Goal: Information Seeking & Learning: Learn about a topic

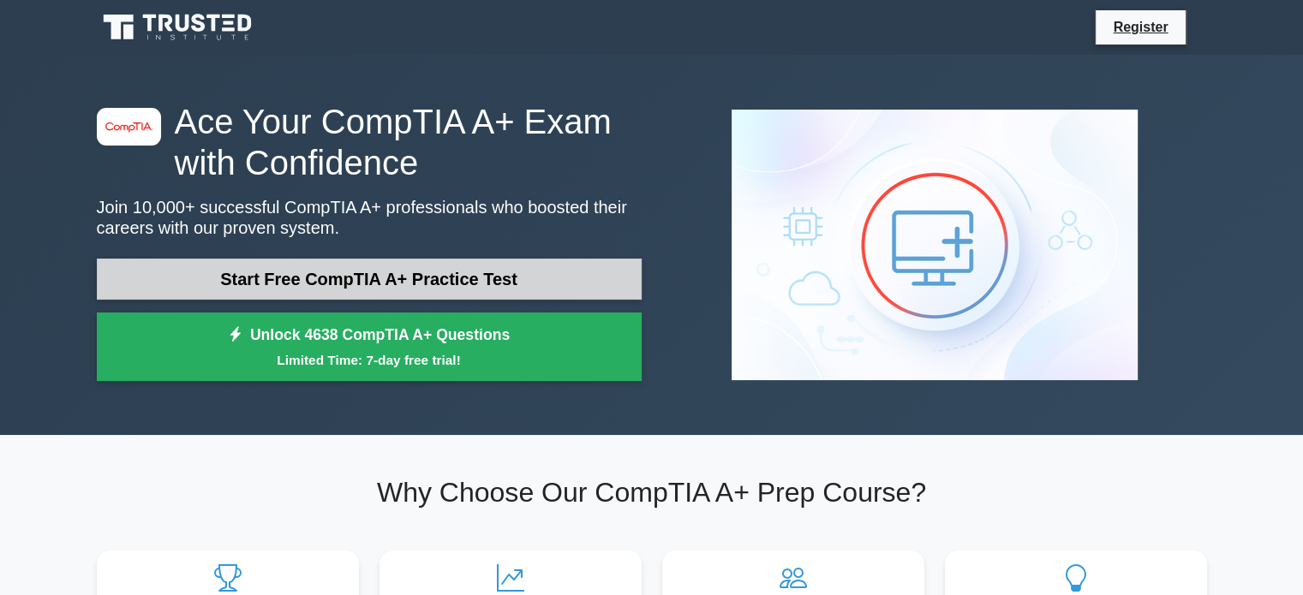
scroll to position [86, 0]
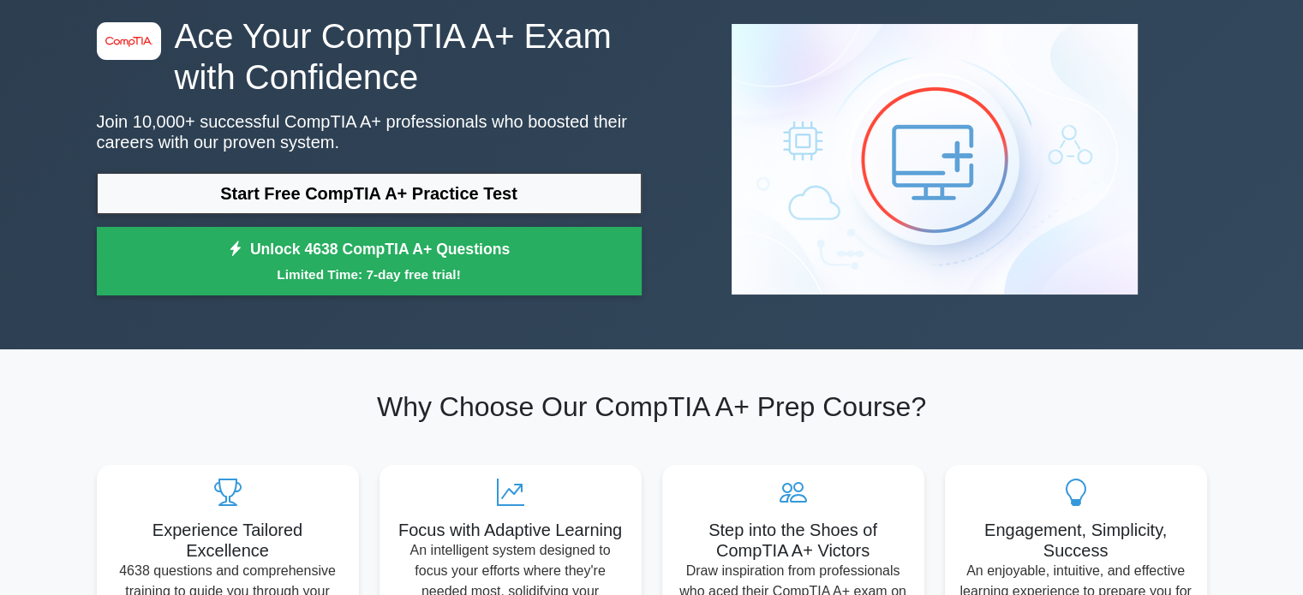
click at [576, 222] on div "Start Free CompTIA A+ Practice Test Unlock 4638 CompTIA A+ Questions Limited Ti…" at bounding box center [369, 238] width 545 height 131
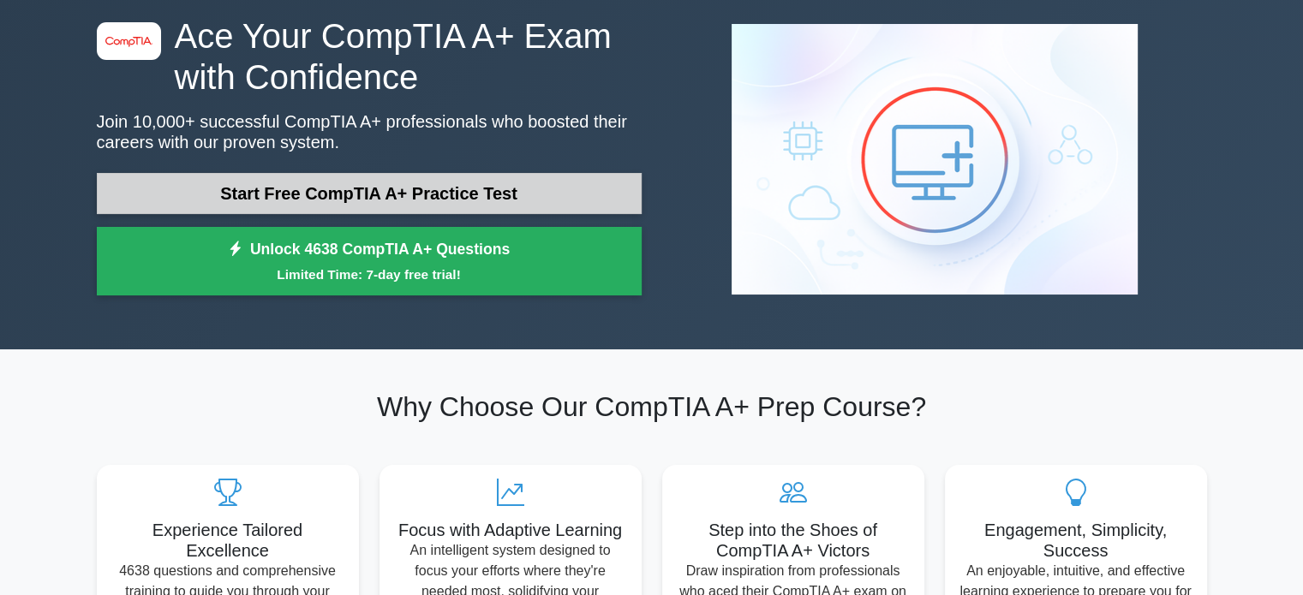
click at [579, 201] on link "Start Free CompTIA A+ Practice Test" at bounding box center [369, 193] width 545 height 41
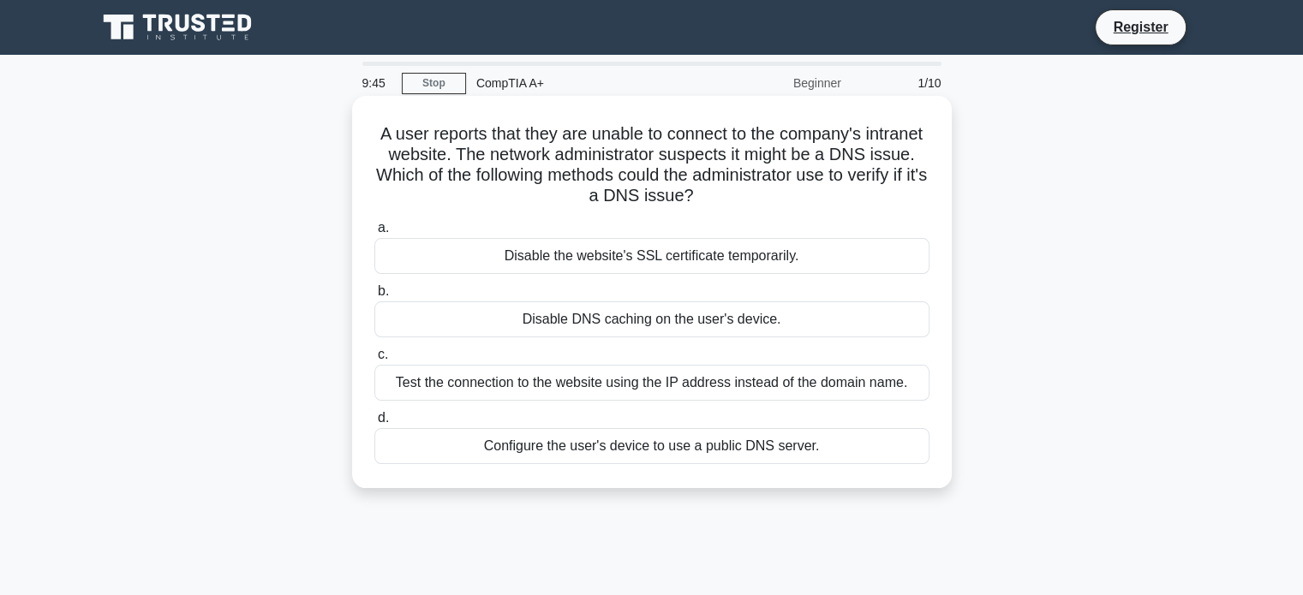
click at [659, 390] on div "Test the connection to the website using the IP address instead of the domain n…" at bounding box center [651, 383] width 555 height 36
click at [374, 361] on input "c. Test the connection to the website using the IP address instead of the domai…" at bounding box center [374, 354] width 0 height 11
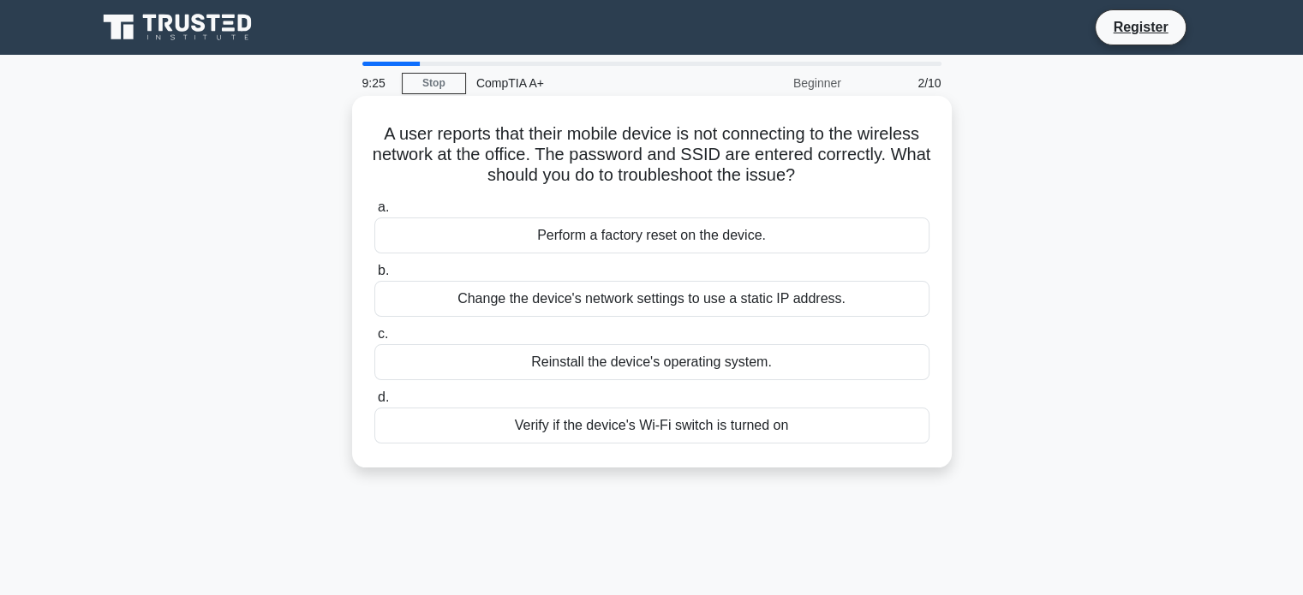
click at [706, 424] on div "Verify if the device's Wi-Fi switch is turned on" at bounding box center [651, 426] width 555 height 36
click at [374, 403] on input "d. Verify if the device's Wi-Fi switch is turned on" at bounding box center [374, 397] width 0 height 11
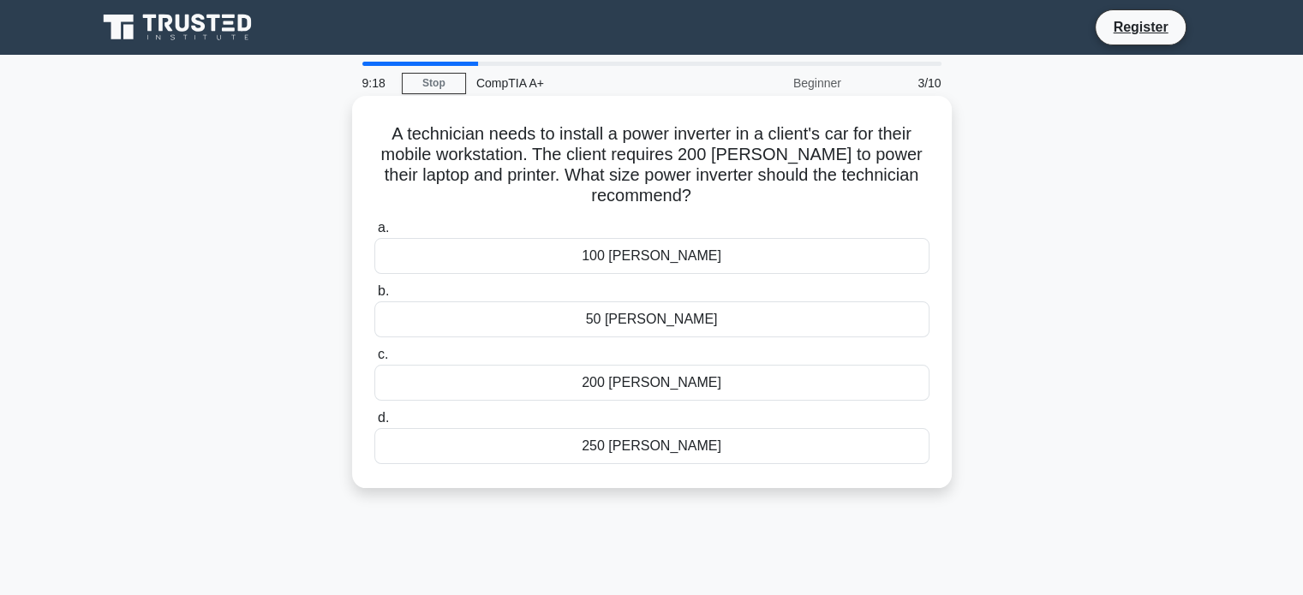
click at [683, 260] on div "100 [PERSON_NAME]" at bounding box center [651, 256] width 555 height 36
click at [374, 234] on input "a. 100 [PERSON_NAME]" at bounding box center [374, 228] width 0 height 11
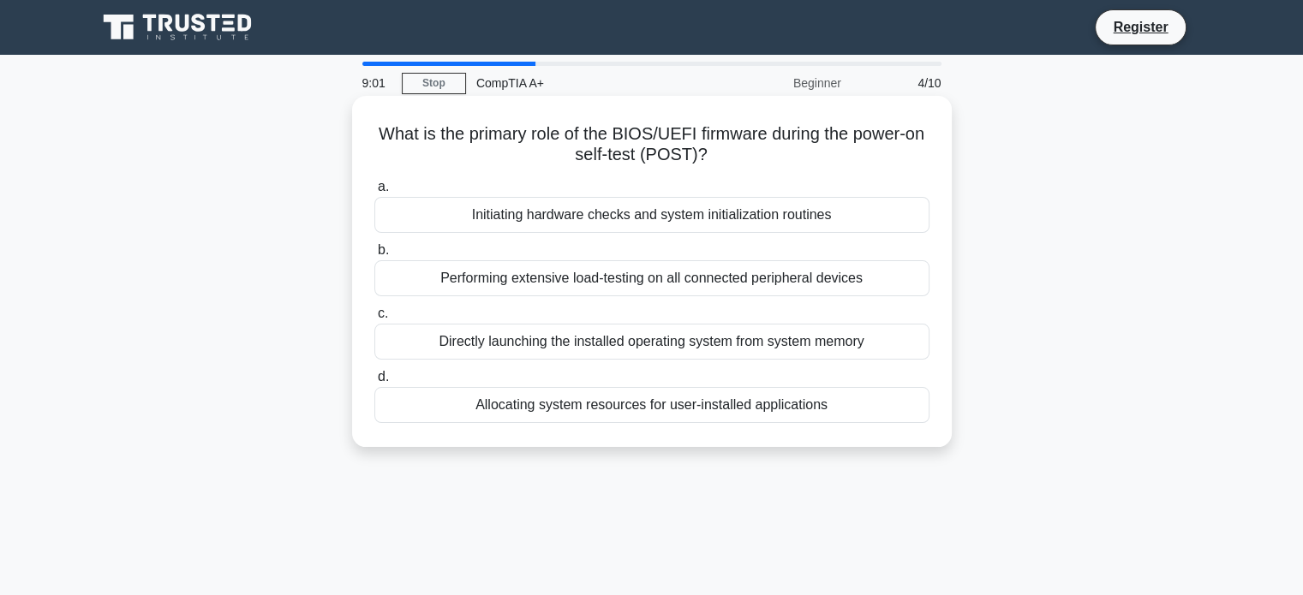
click at [684, 221] on div "Initiating hardware checks and system initialization routines" at bounding box center [651, 215] width 555 height 36
click at [374, 193] on input "a. Initiating hardware checks and system initialization routines" at bounding box center [374, 187] width 0 height 11
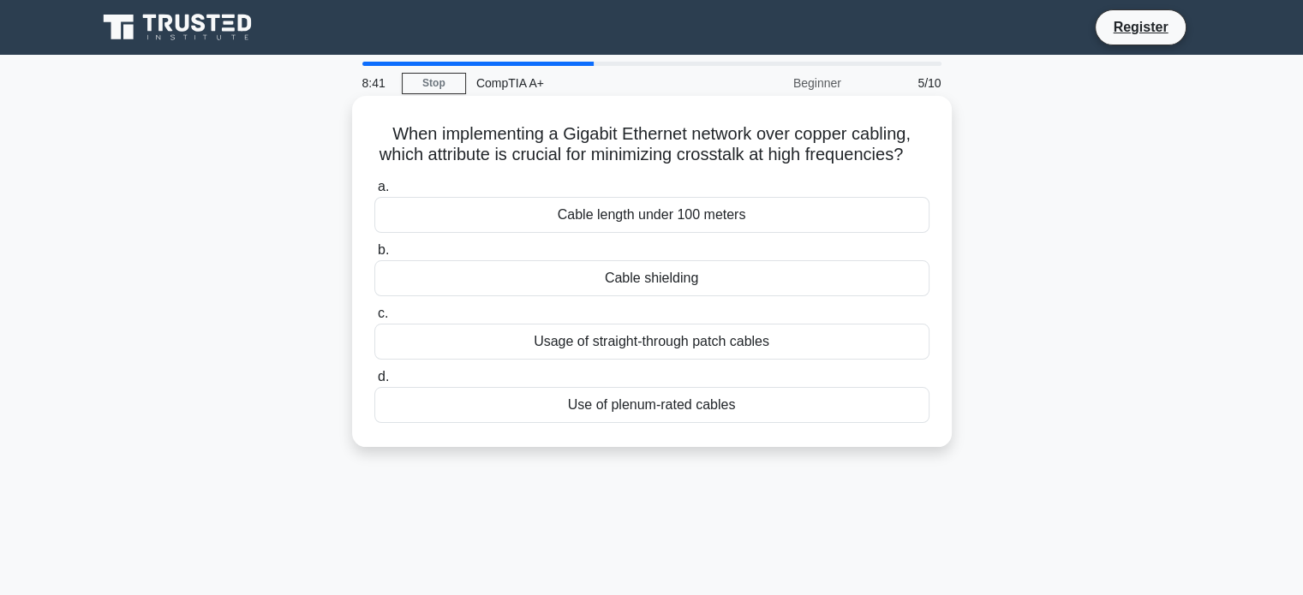
click at [648, 296] on div "Cable shielding" at bounding box center [651, 278] width 555 height 36
click at [374, 256] on input "b. Cable shielding" at bounding box center [374, 250] width 0 height 11
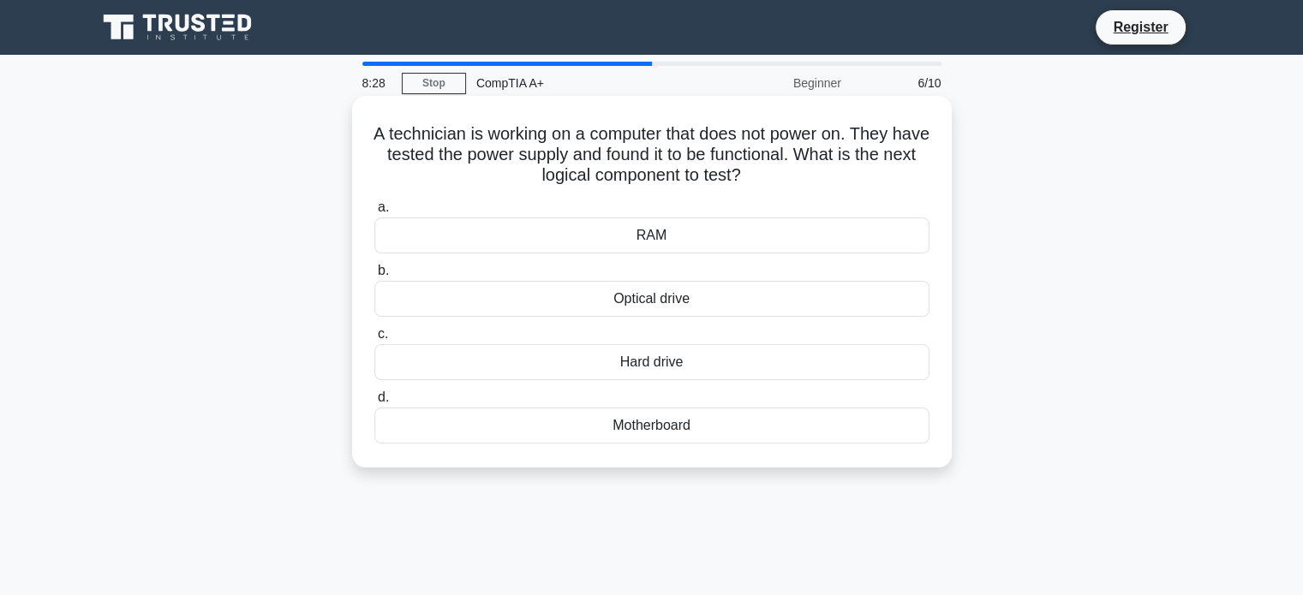
click at [677, 232] on div "RAM" at bounding box center [651, 236] width 555 height 36
click at [374, 213] on input "a. RAM" at bounding box center [374, 207] width 0 height 11
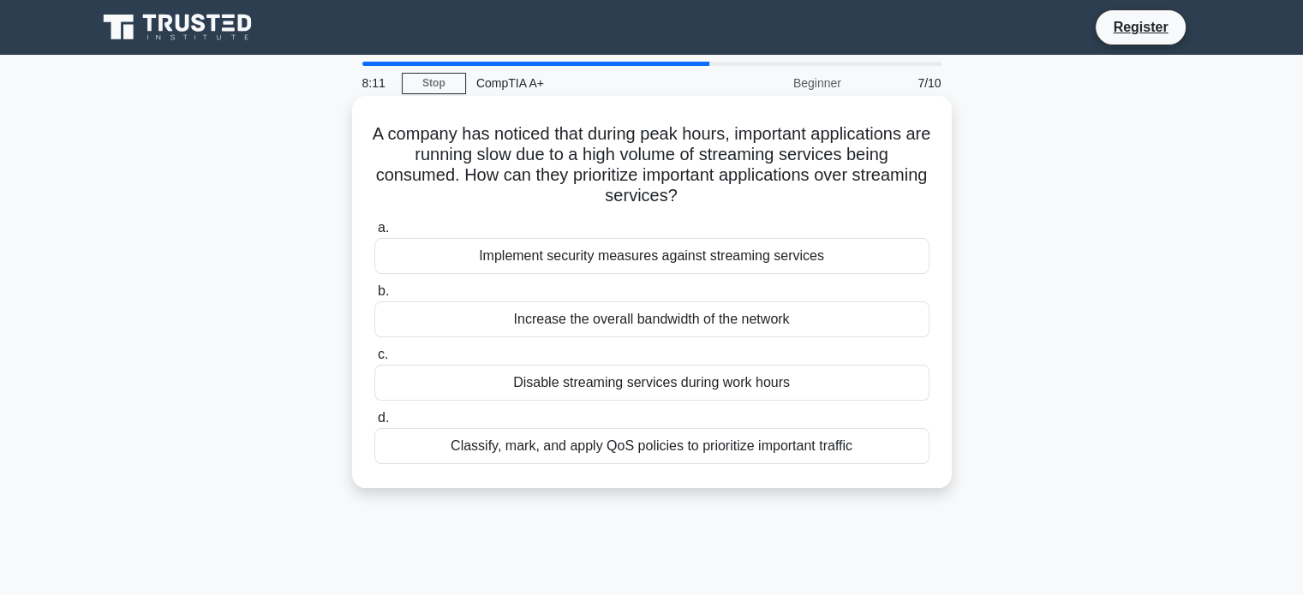
click at [630, 385] on div "Disable streaming services during work hours" at bounding box center [651, 383] width 555 height 36
click at [374, 361] on input "c. Disable streaming services during work hours" at bounding box center [374, 354] width 0 height 11
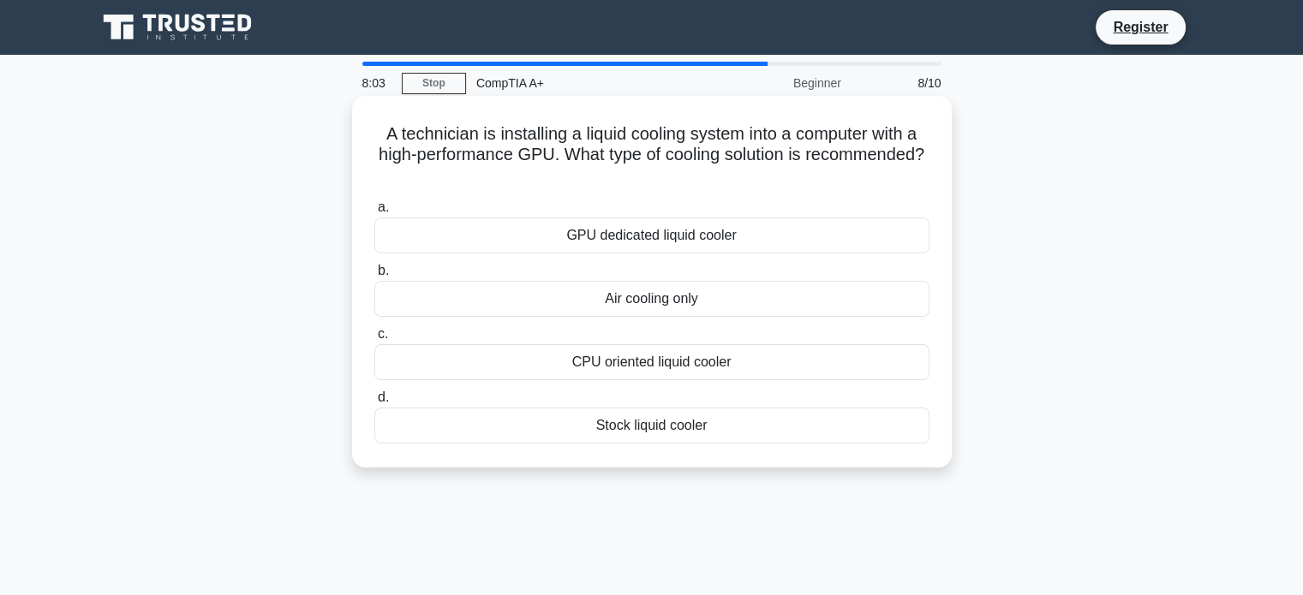
click at [692, 239] on div "GPU dedicated liquid cooler" at bounding box center [651, 236] width 555 height 36
click at [374, 213] on input "a. GPU dedicated liquid cooler" at bounding box center [374, 207] width 0 height 11
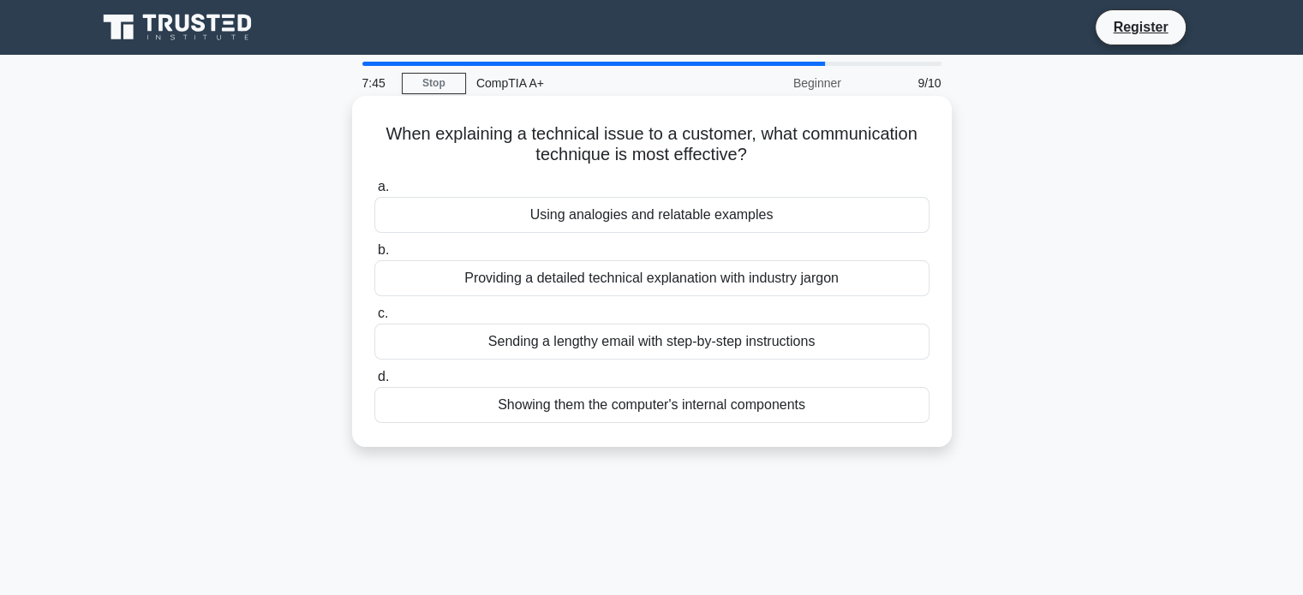
click at [747, 219] on div "Using analogies and relatable examples" at bounding box center [651, 215] width 555 height 36
click at [374, 193] on input "a. Using analogies and relatable examples" at bounding box center [374, 187] width 0 height 11
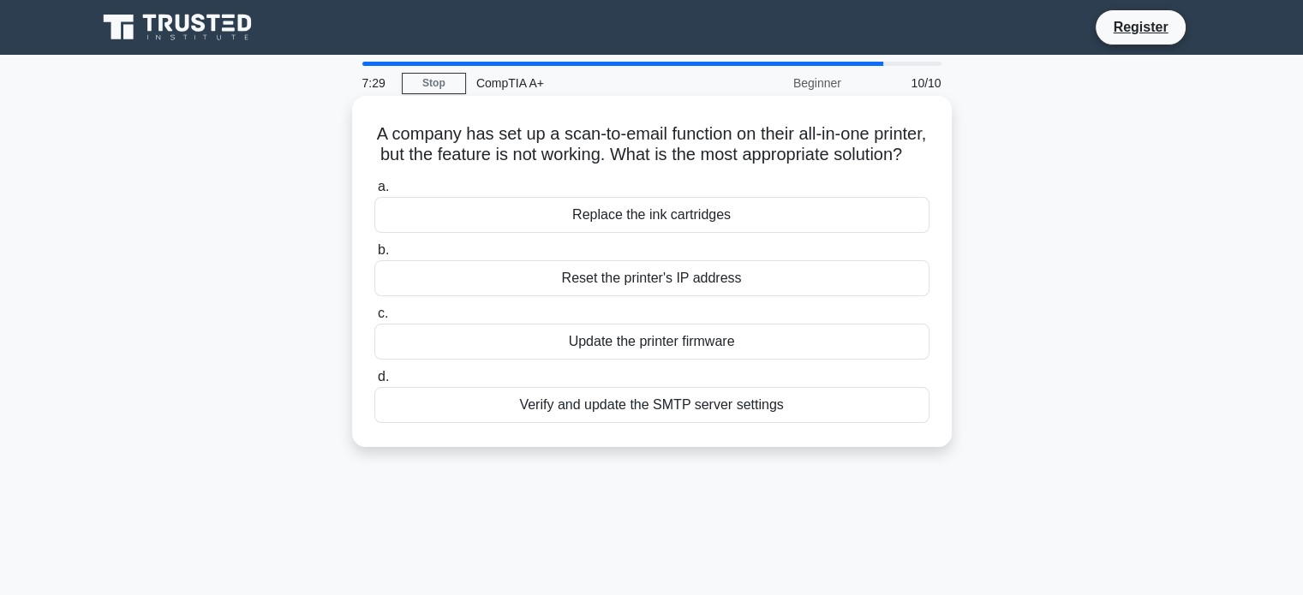
click at [645, 423] on div "Verify and update the SMTP server settings" at bounding box center [651, 405] width 555 height 36
click at [374, 383] on input "d. Verify and update the SMTP server settings" at bounding box center [374, 377] width 0 height 11
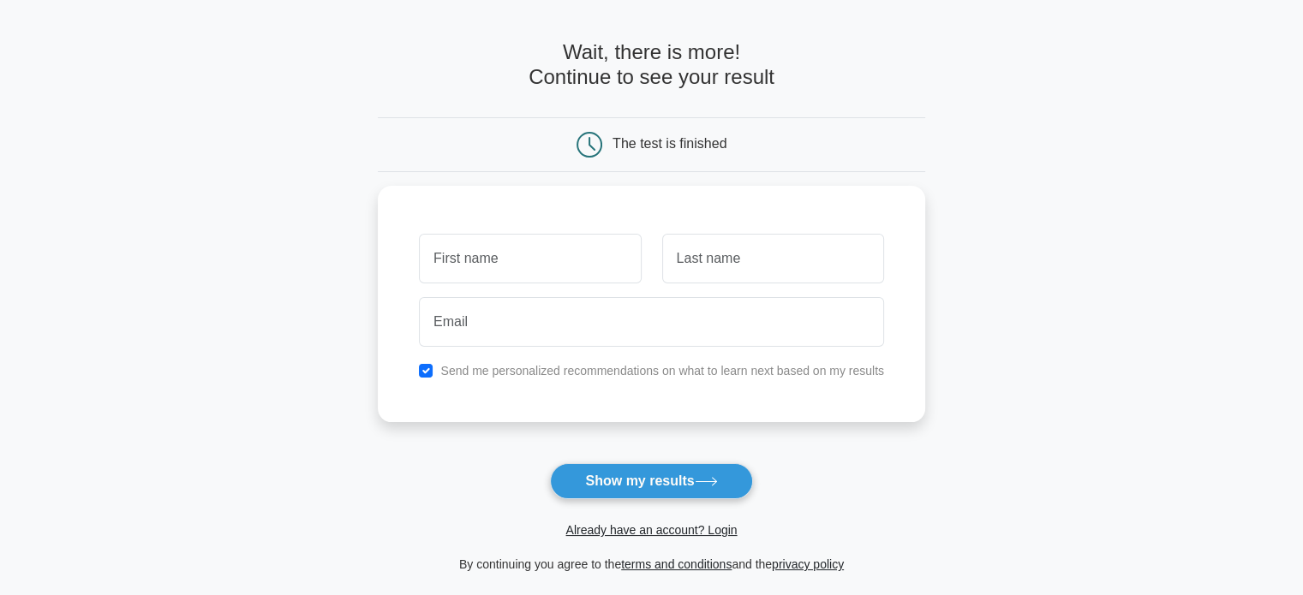
scroll to position [86, 0]
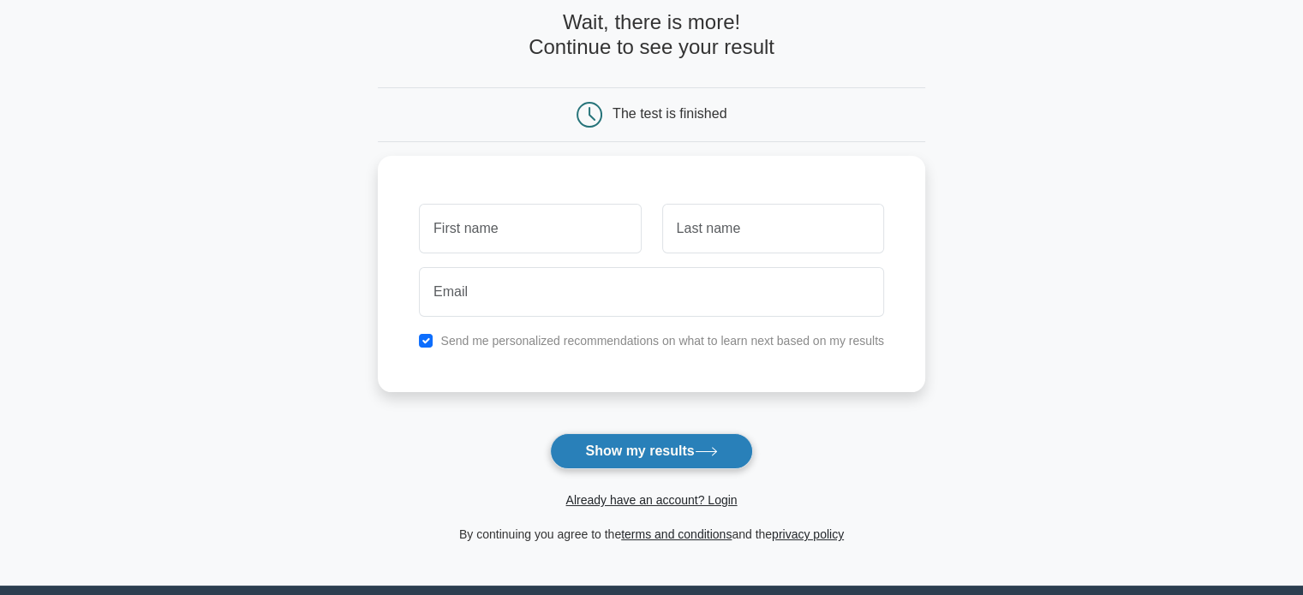
click at [661, 455] on button "Show my results" at bounding box center [651, 451] width 202 height 36
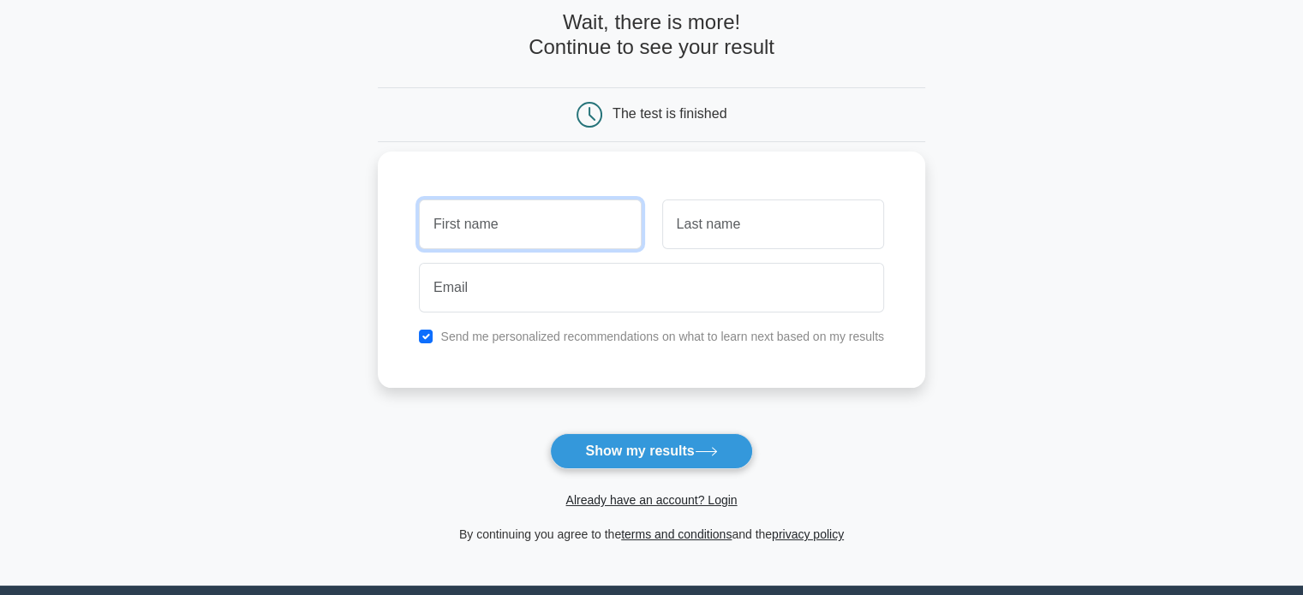
click at [564, 240] on input "text" at bounding box center [530, 225] width 222 height 50
type input "kiery"
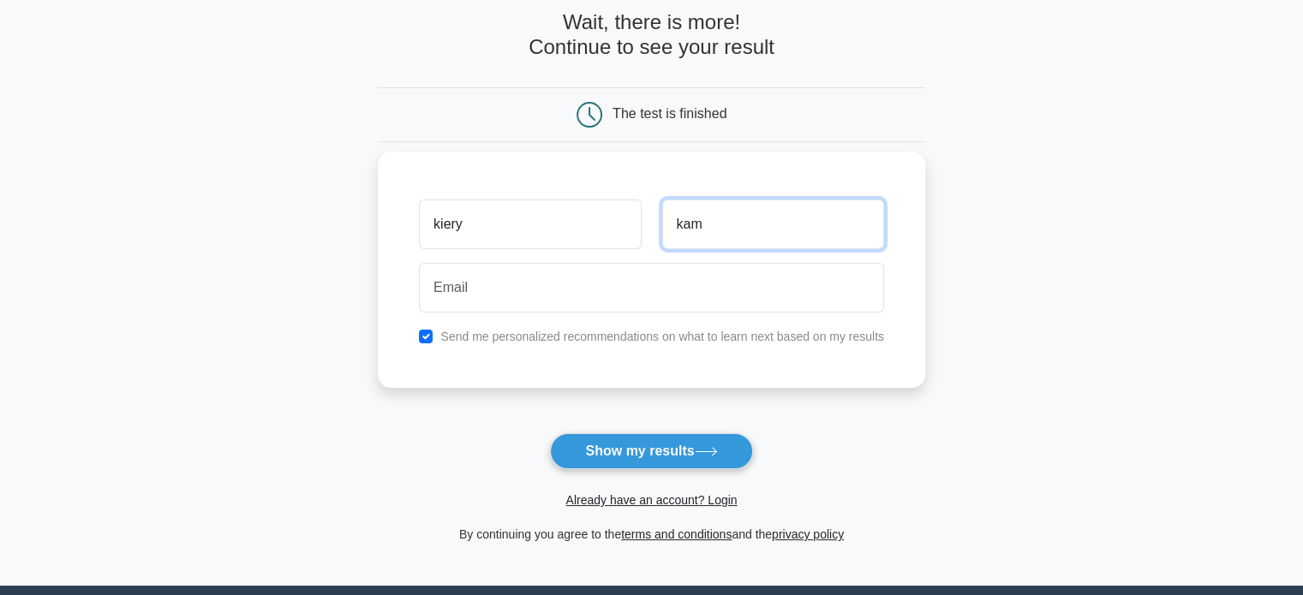
type input "kam"
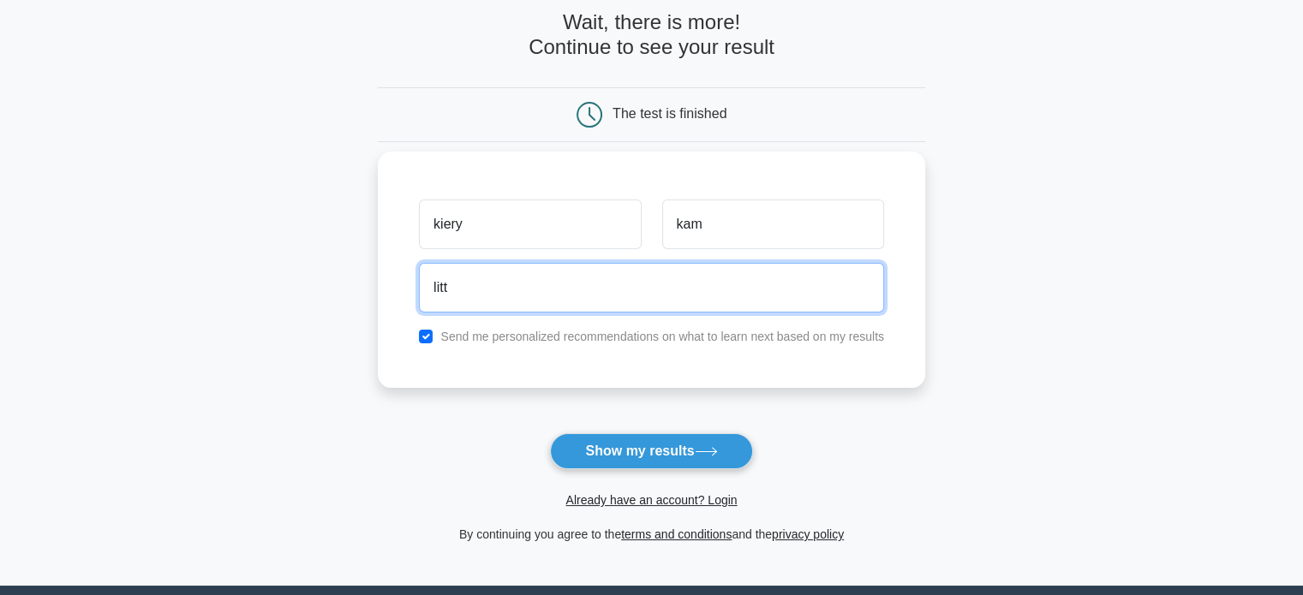
type input "littlequeenelsa@gmail.com"
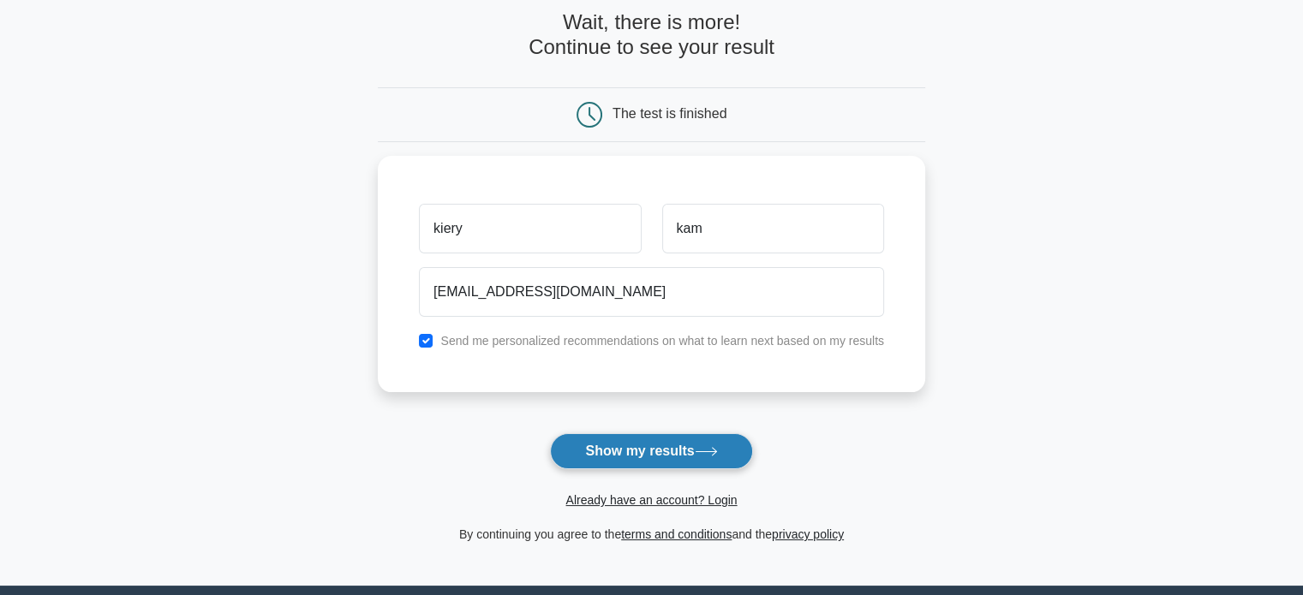
click at [614, 448] on button "Show my results" at bounding box center [651, 451] width 202 height 36
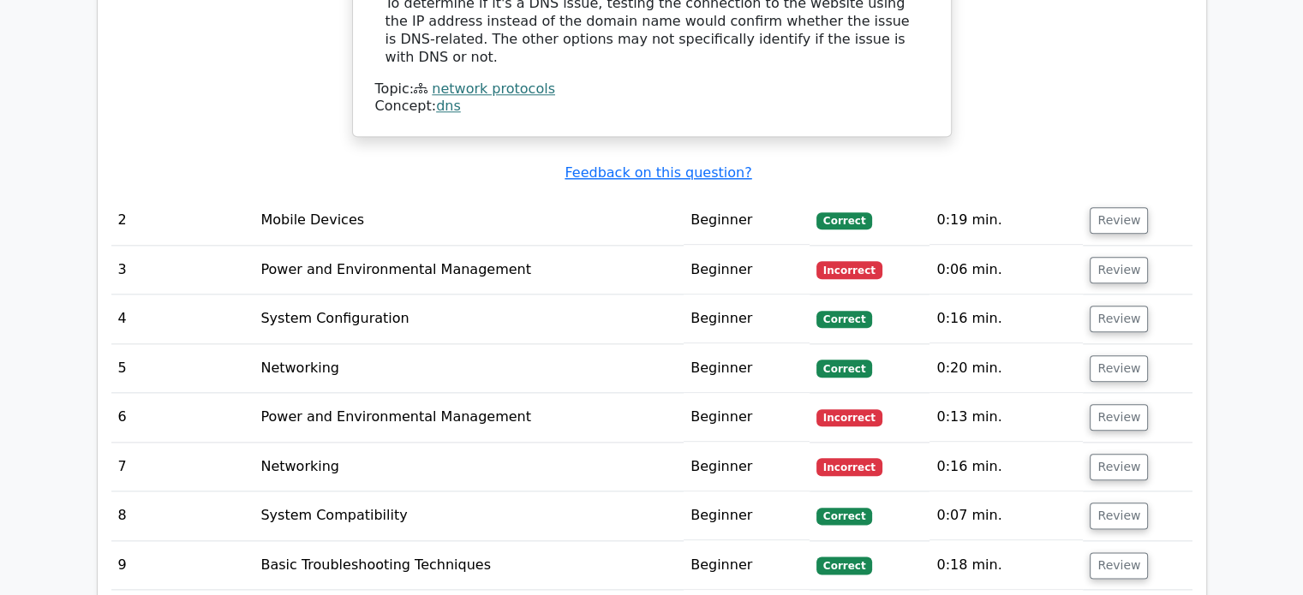
scroll to position [1970, 0]
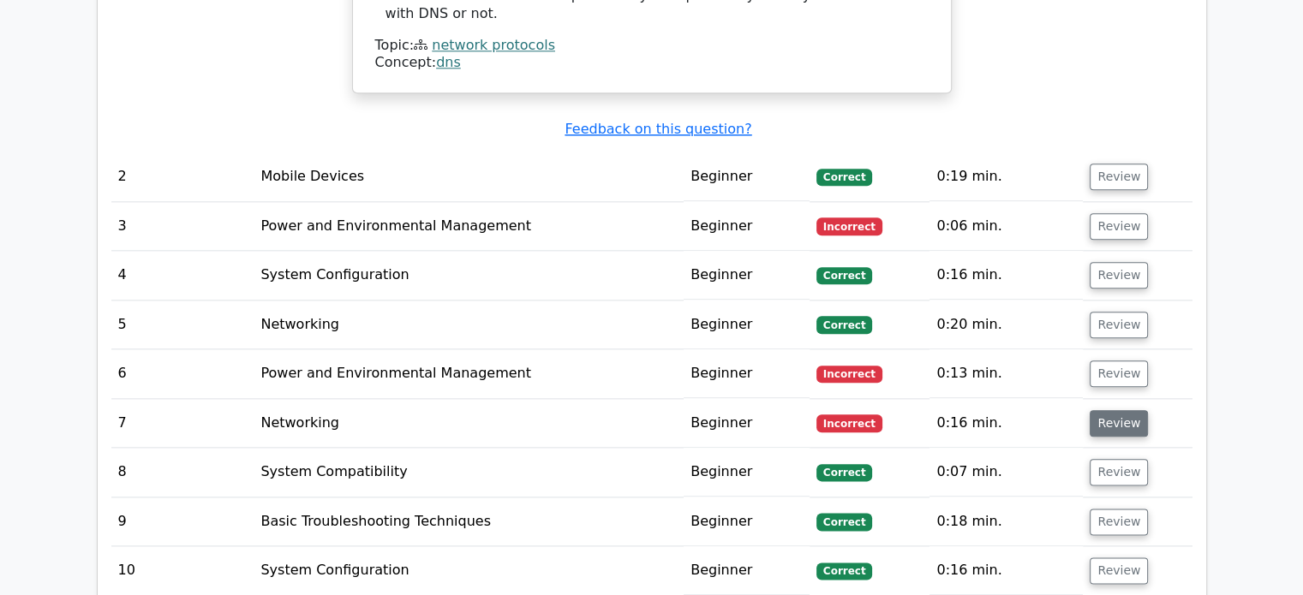
click at [1113, 410] on button "Review" at bounding box center [1118, 423] width 58 height 27
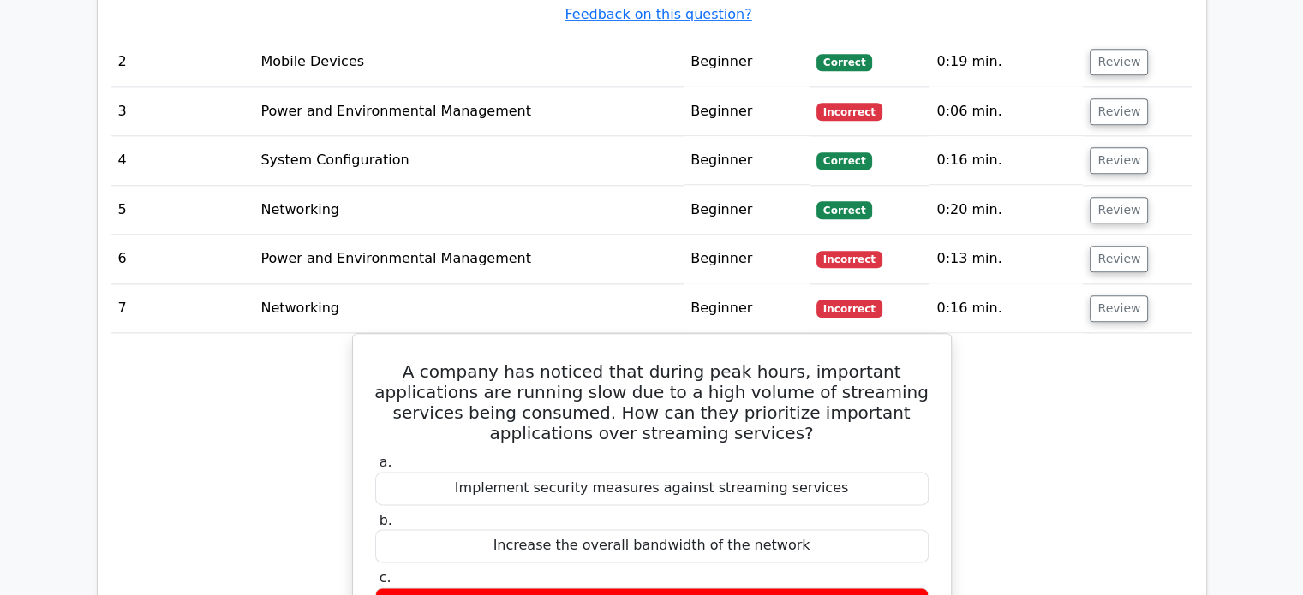
scroll to position [2056, 0]
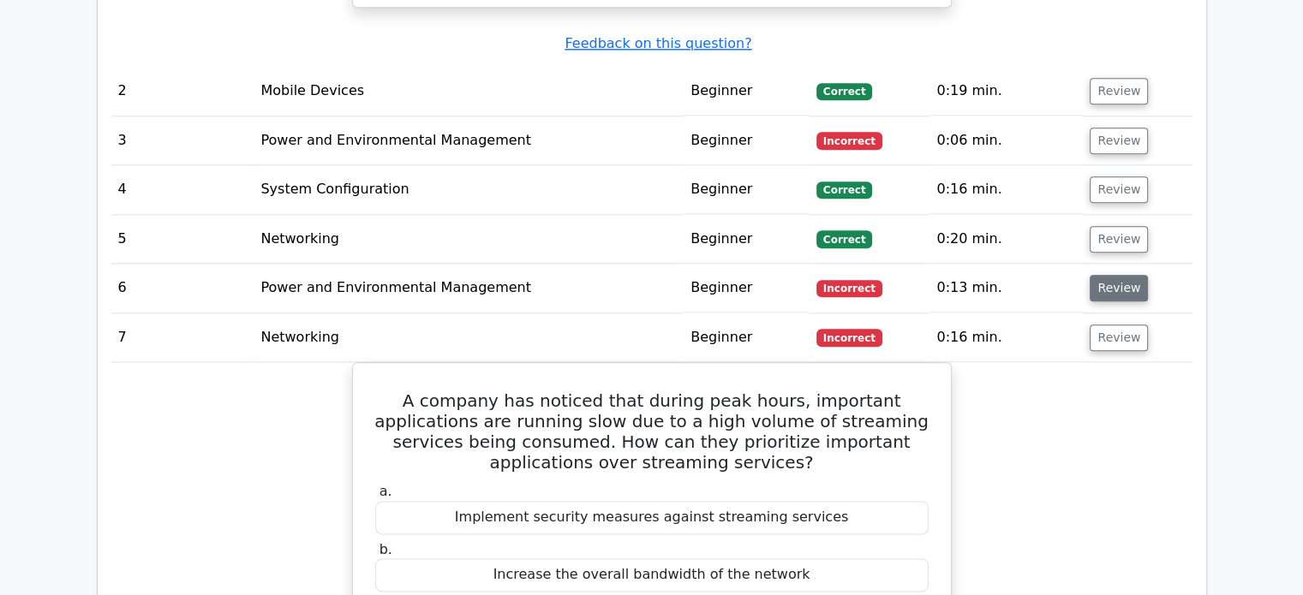
click at [1098, 275] on button "Review" at bounding box center [1118, 288] width 58 height 27
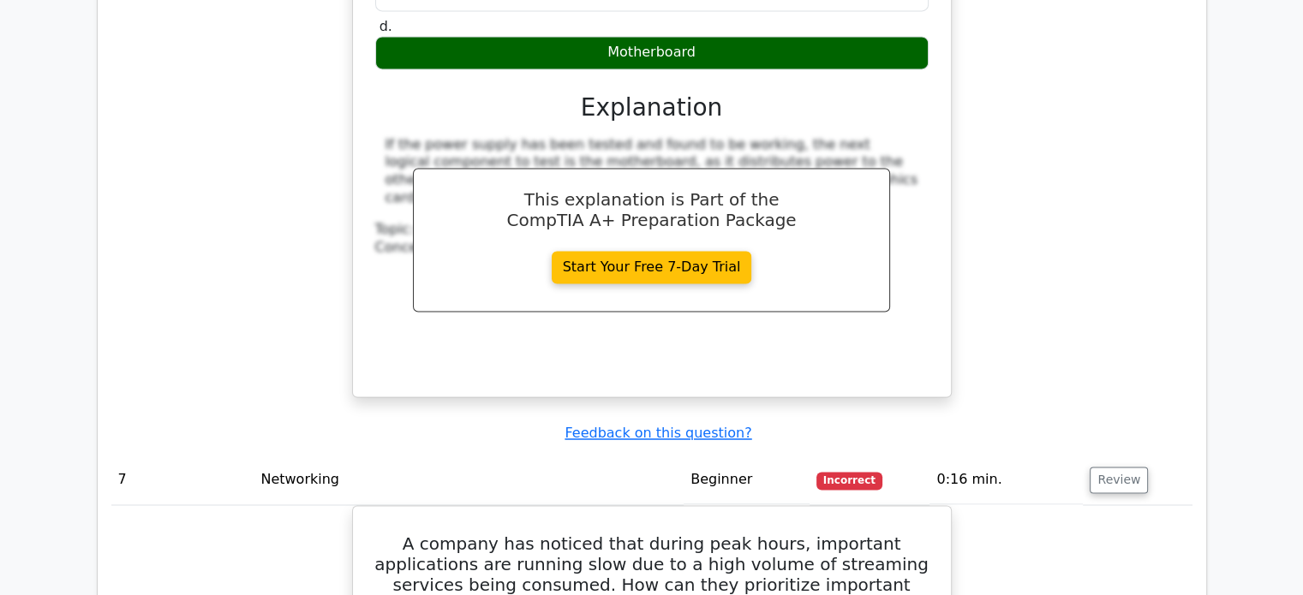
scroll to position [2655, 0]
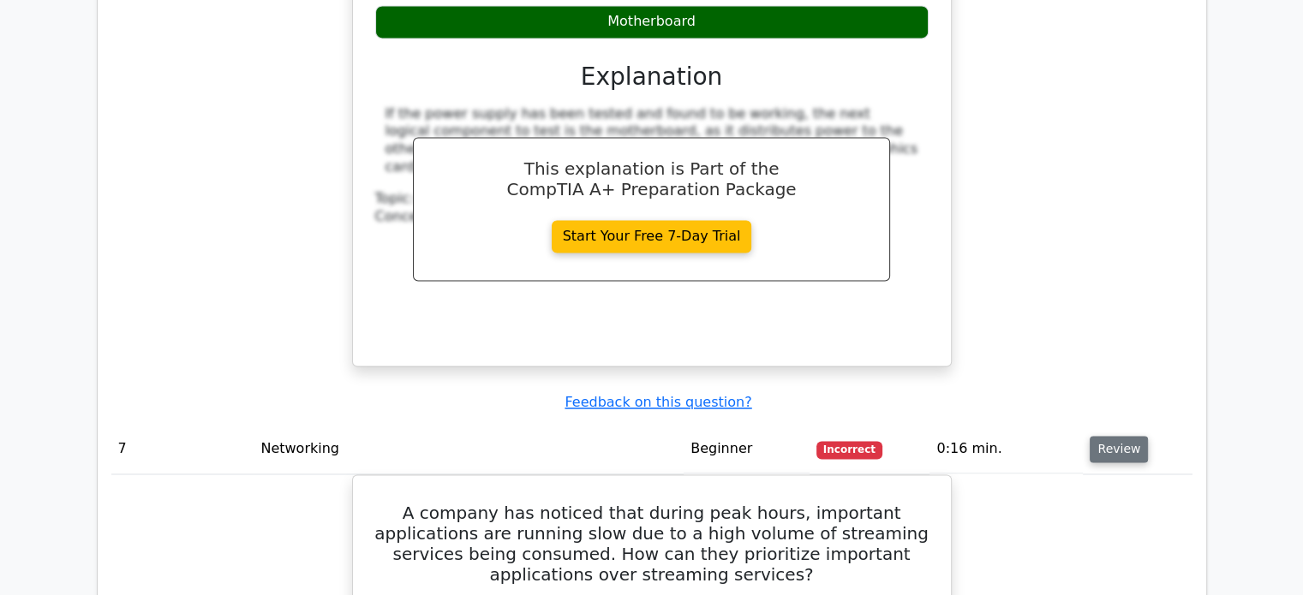
click at [1116, 436] on button "Review" at bounding box center [1118, 449] width 58 height 27
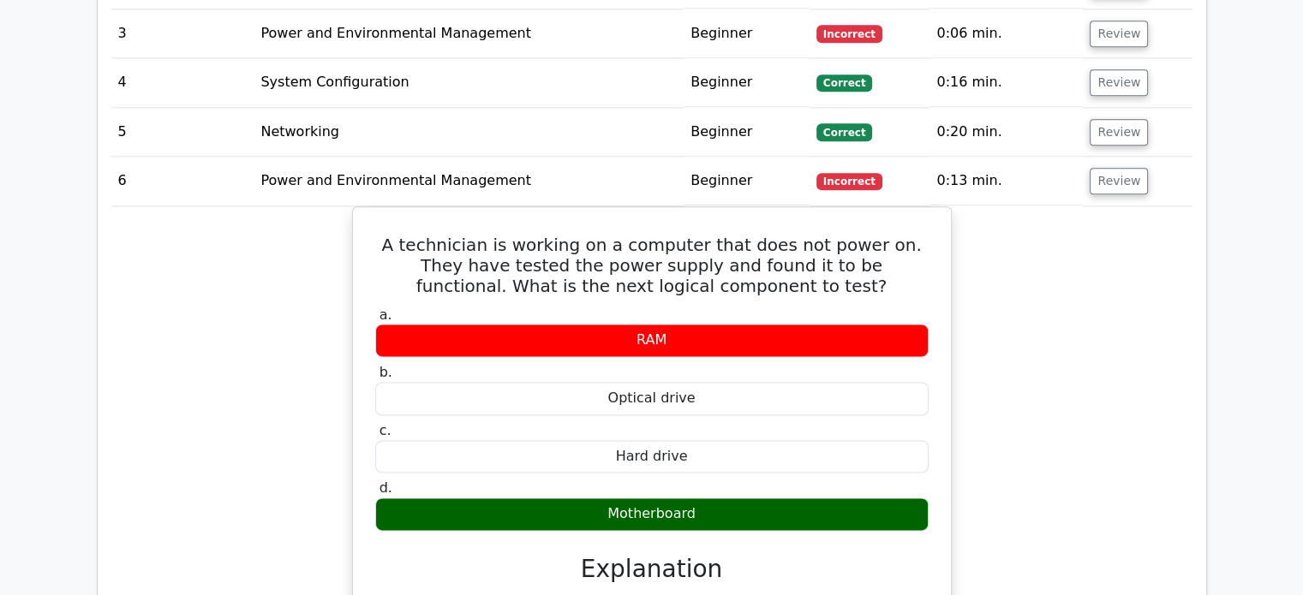
scroll to position [2056, 0]
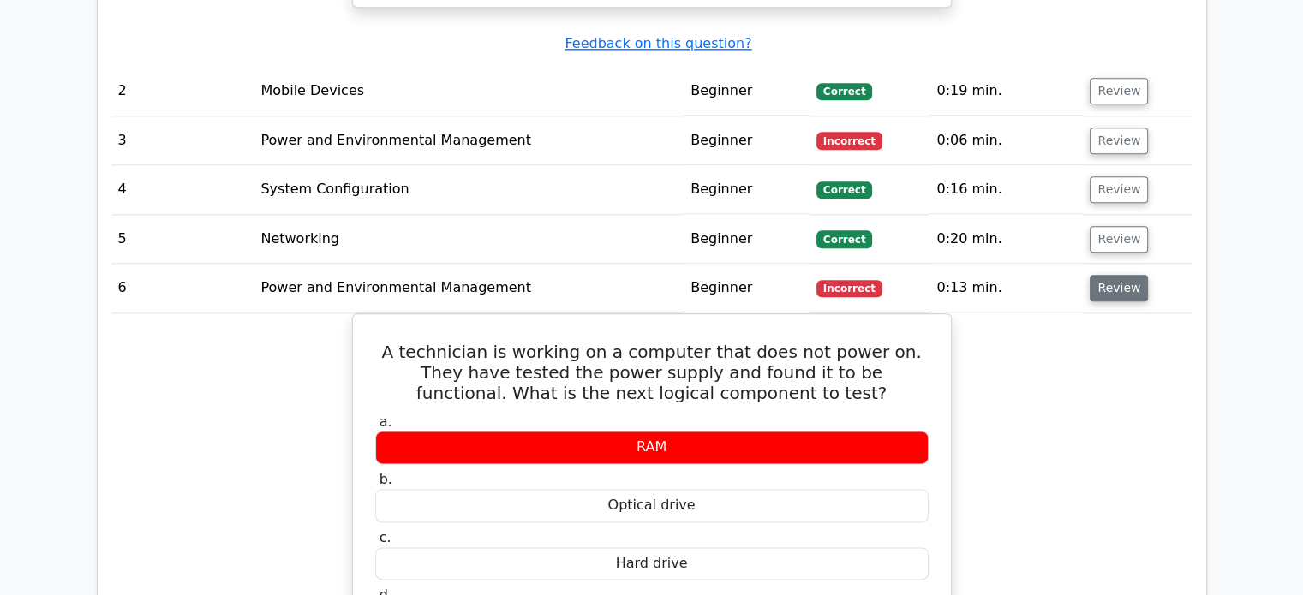
click at [1117, 275] on button "Review" at bounding box center [1118, 288] width 58 height 27
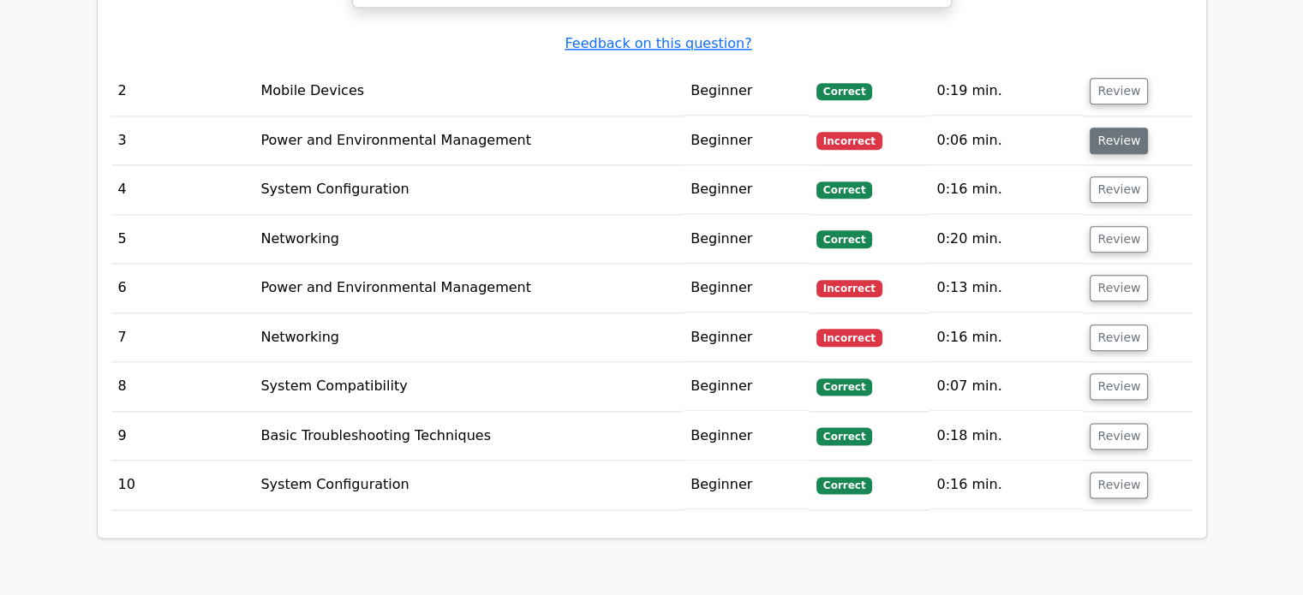
click at [1101, 128] on button "Review" at bounding box center [1118, 141] width 58 height 27
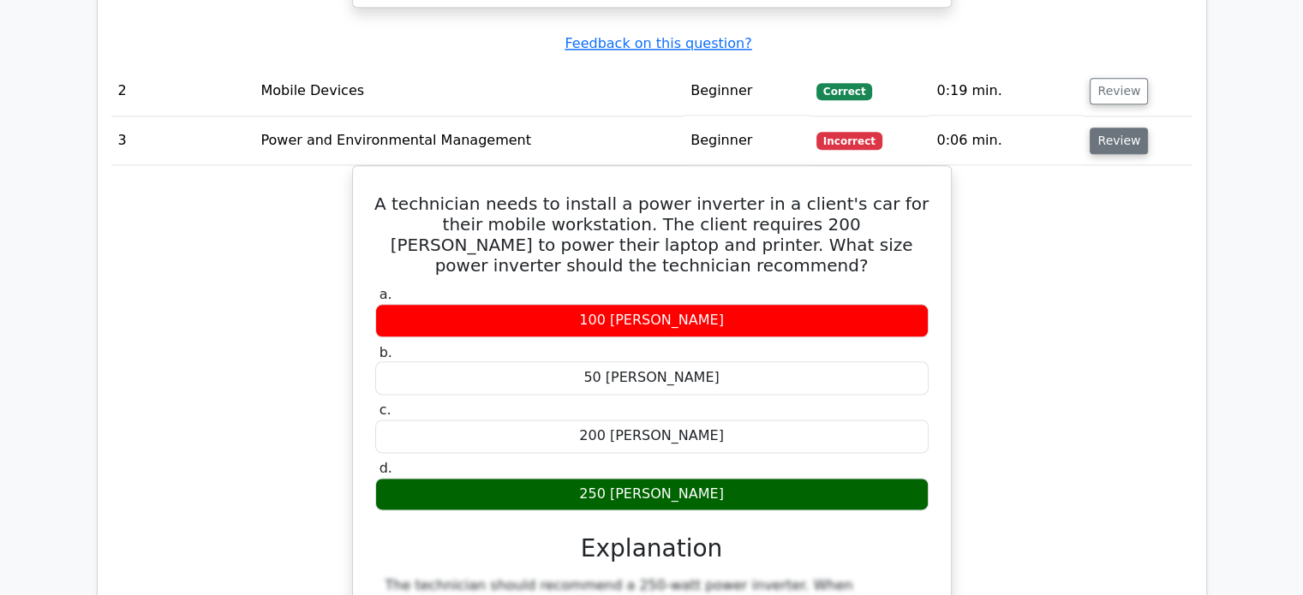
click at [1101, 128] on button "Review" at bounding box center [1118, 141] width 58 height 27
